Goal: Information Seeking & Learning: Check status

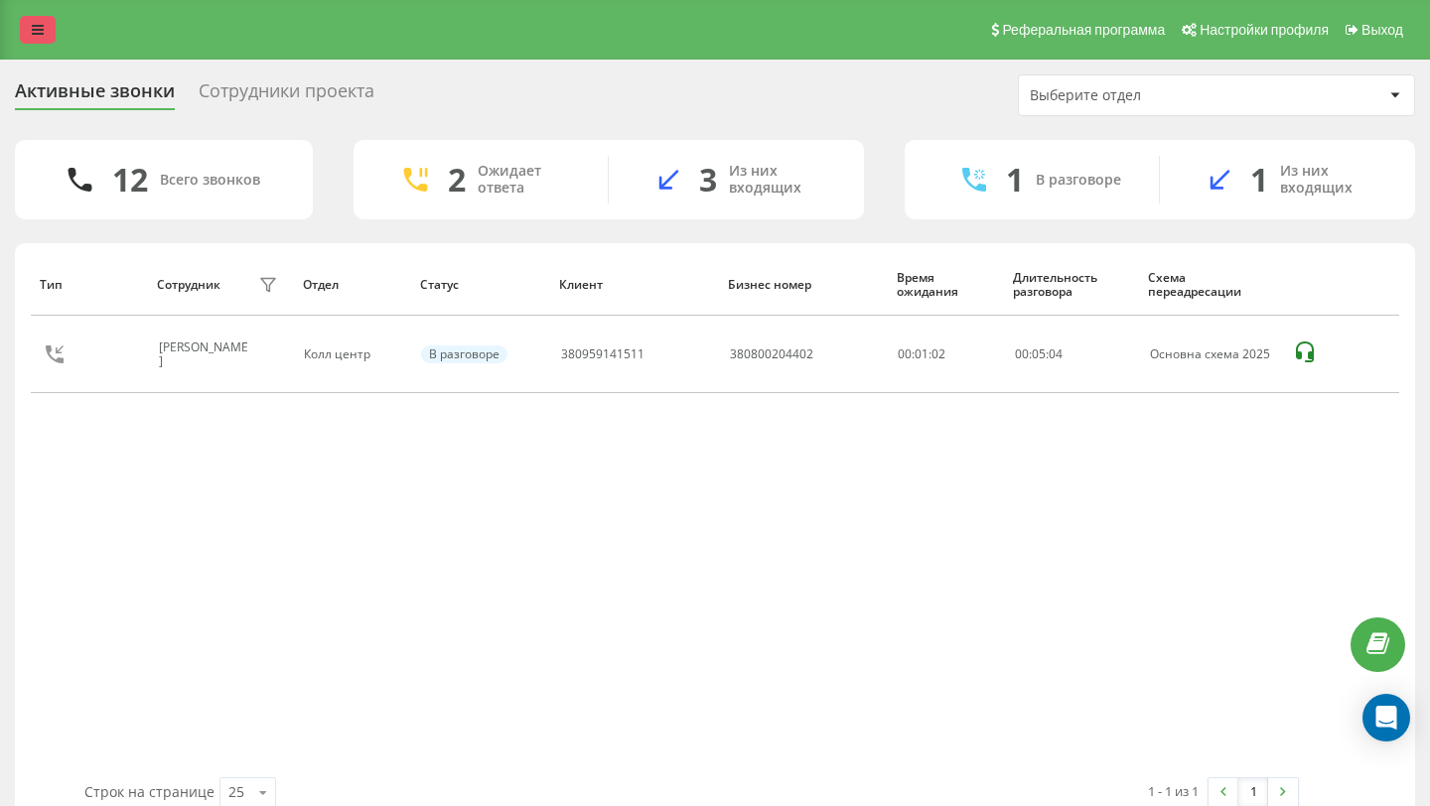
click at [31, 36] on link at bounding box center [38, 30] width 36 height 28
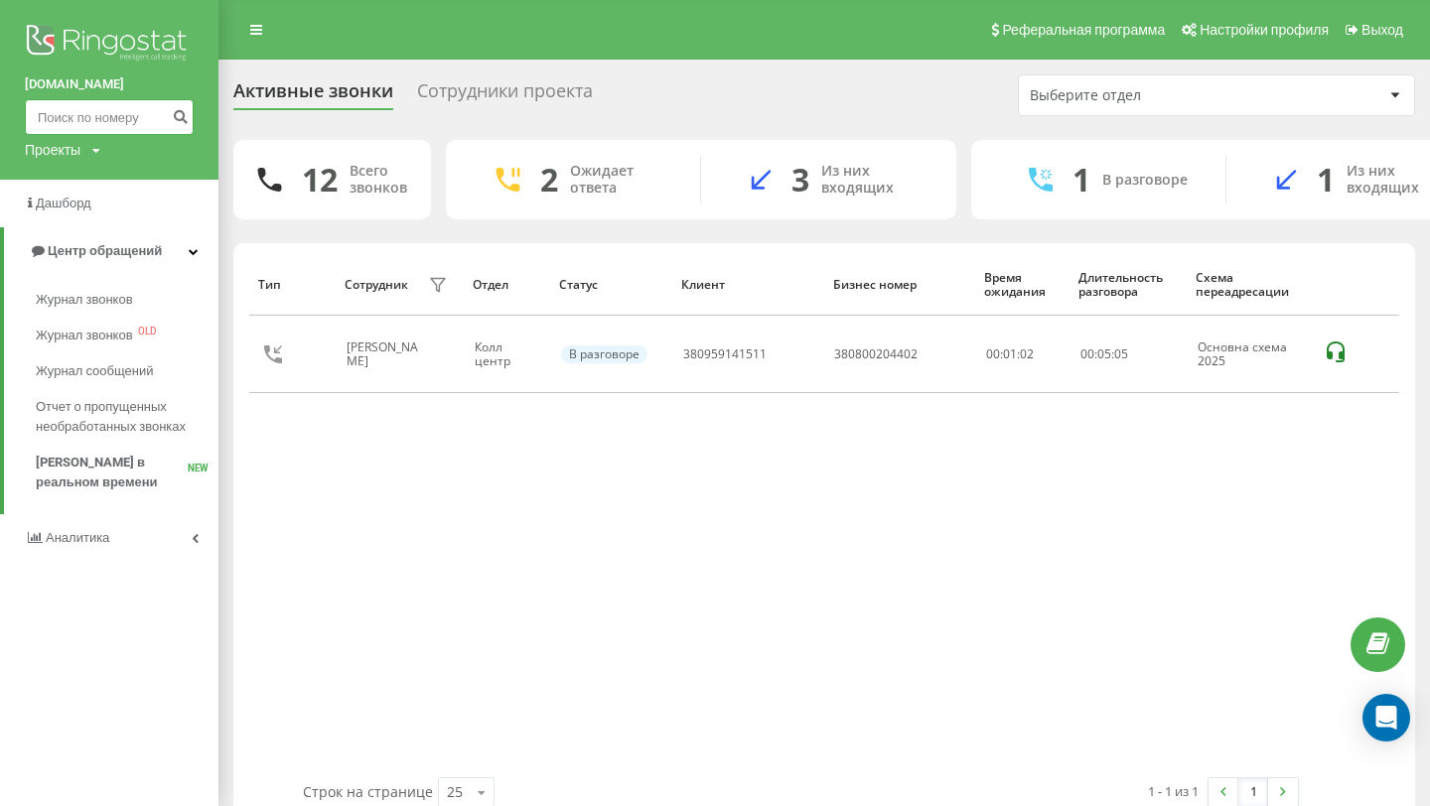
click at [93, 115] on input at bounding box center [109, 117] width 169 height 36
paste input "+380(68)834-46-23"
click at [47, 118] on input "+380(68)834-46-23" at bounding box center [109, 117] width 169 height 36
type input "380688344623"
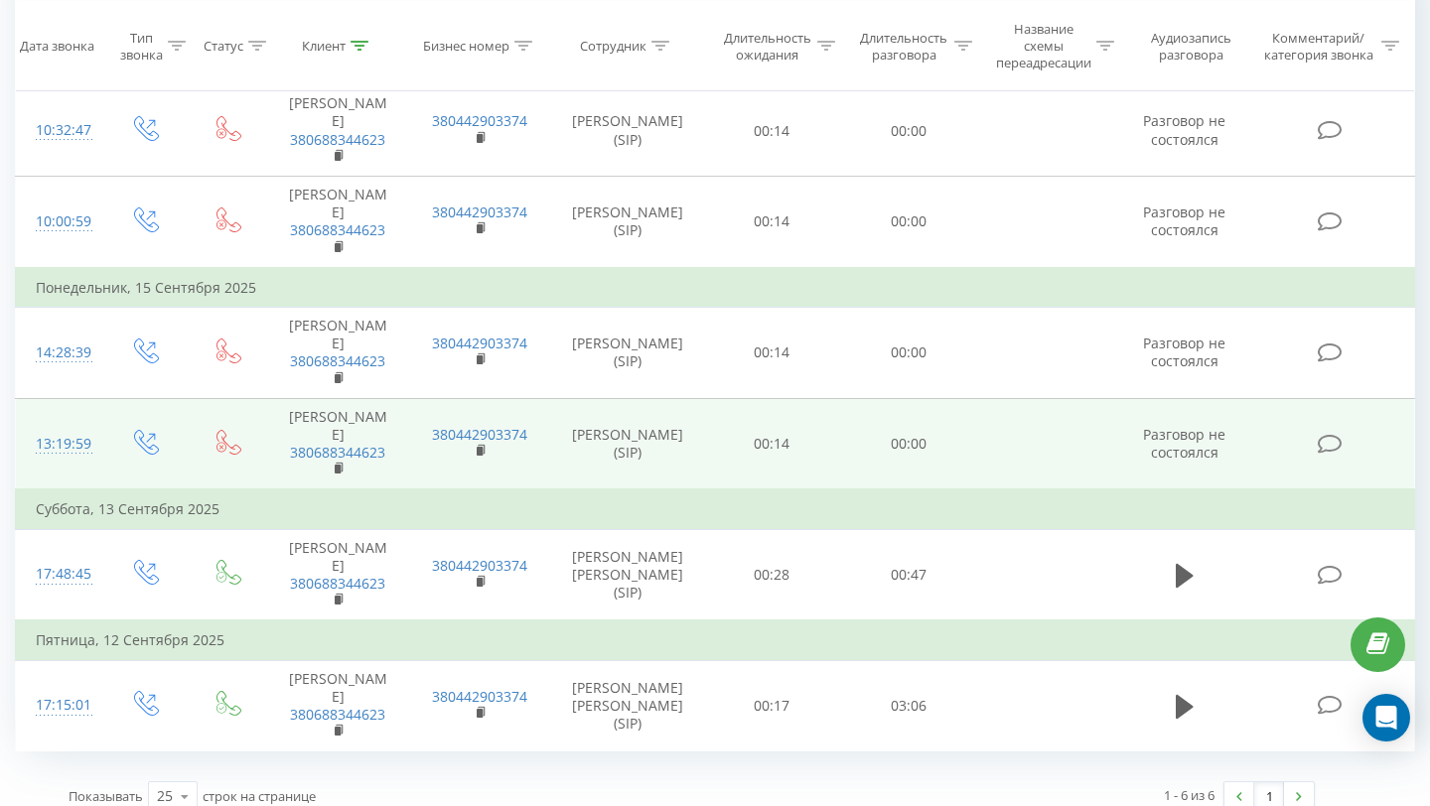
scroll to position [248, 0]
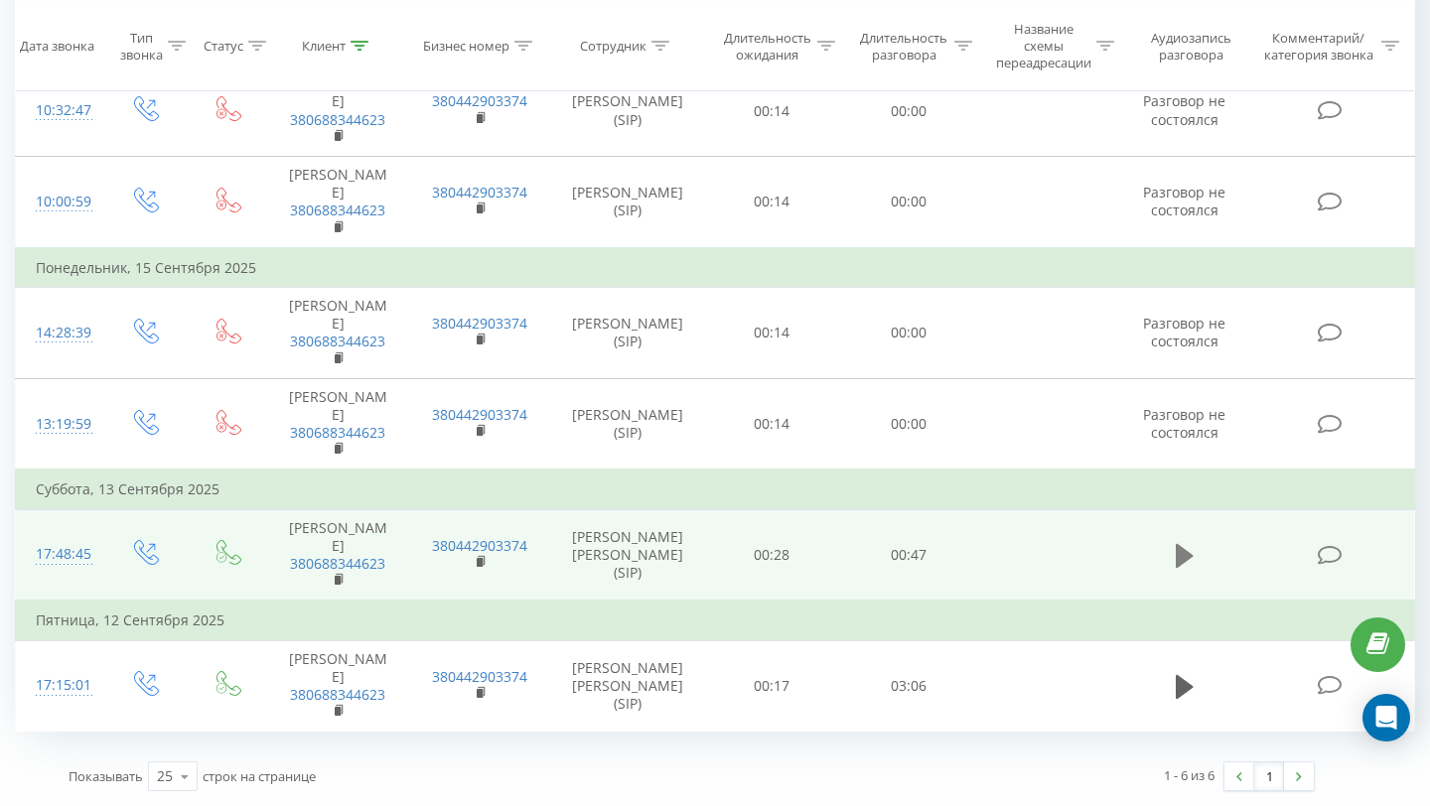
click at [1185, 559] on icon at bounding box center [1184, 556] width 18 height 24
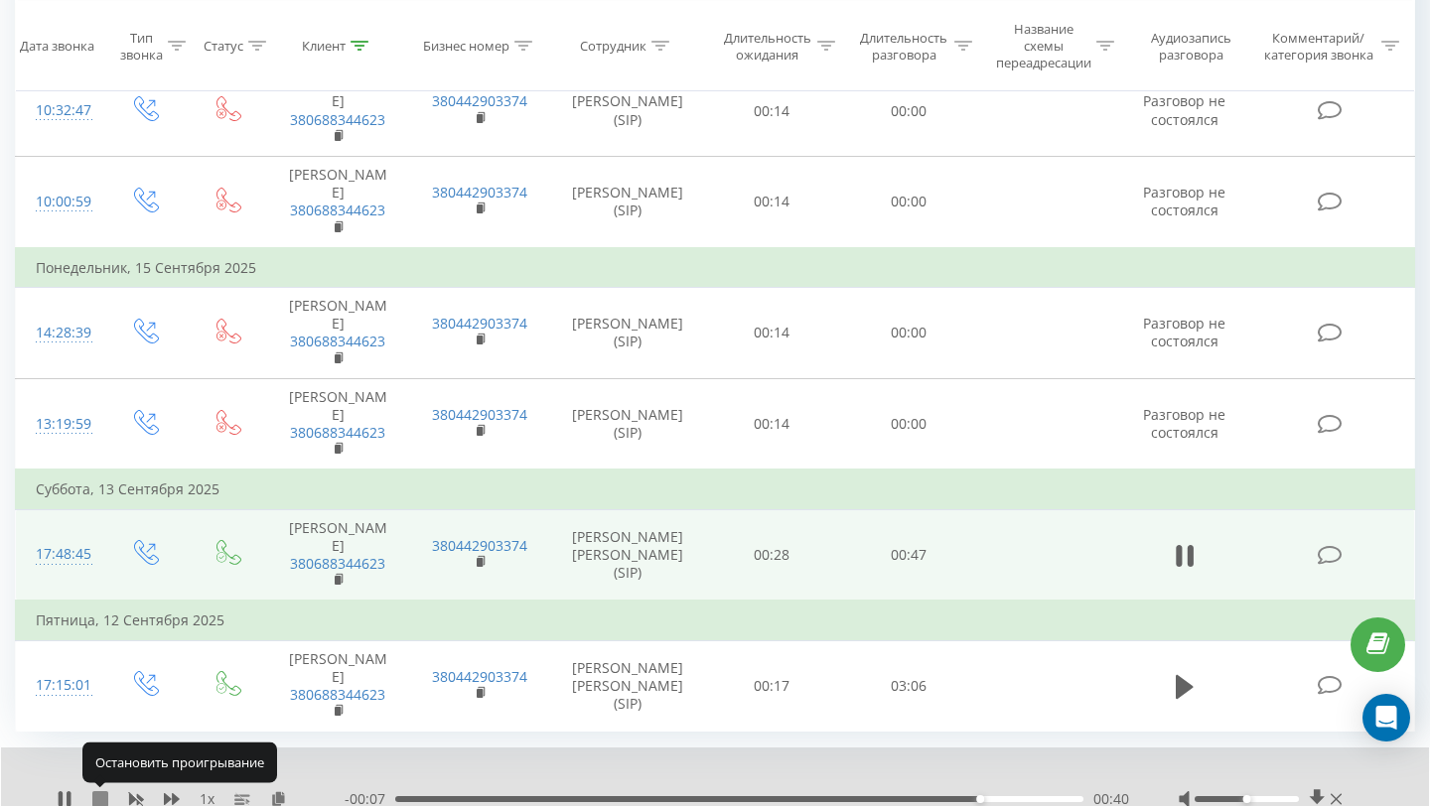
click at [100, 801] on icon at bounding box center [100, 799] width 16 height 16
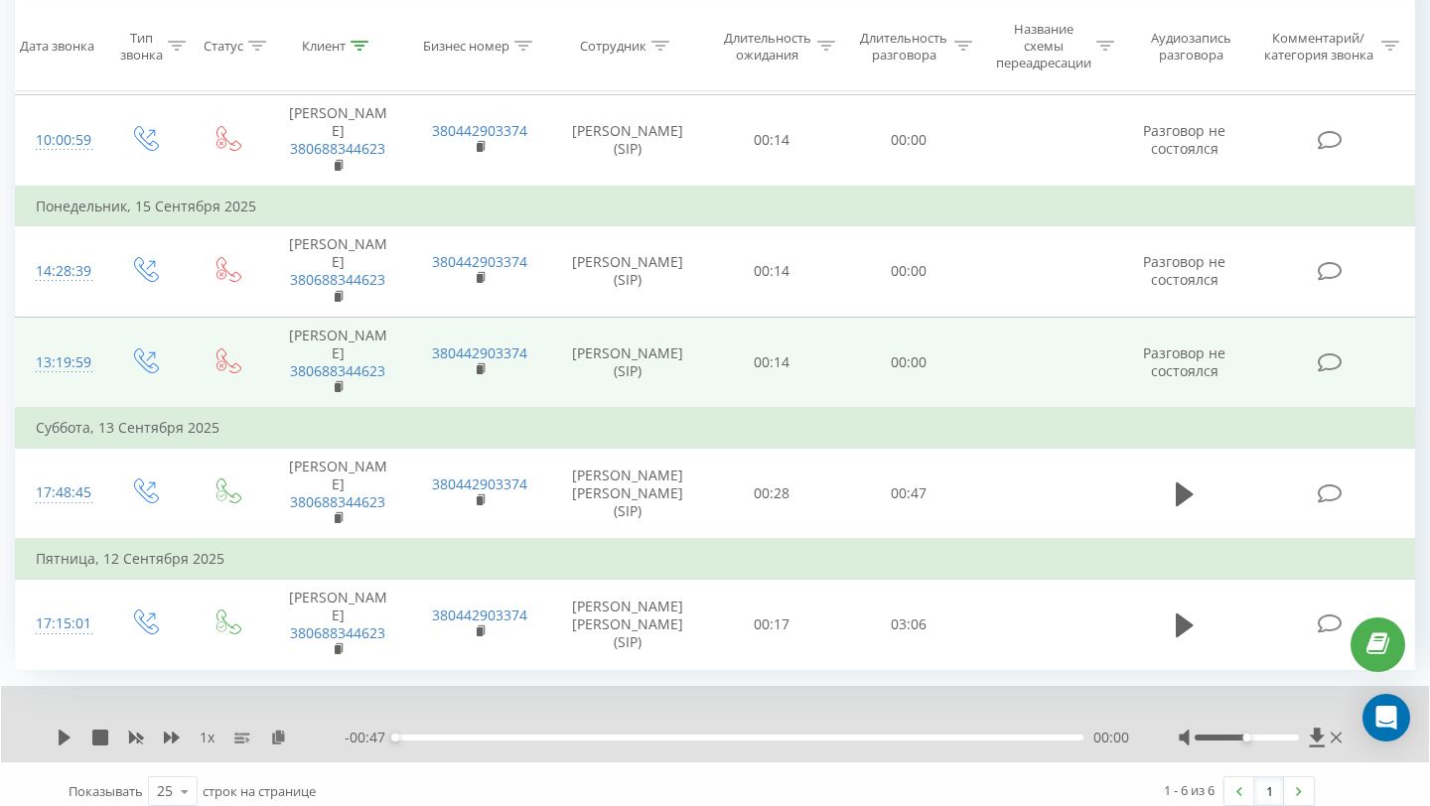
scroll to position [325, 0]
